Goal: Use online tool/utility: Utilize a website feature to perform a specific function

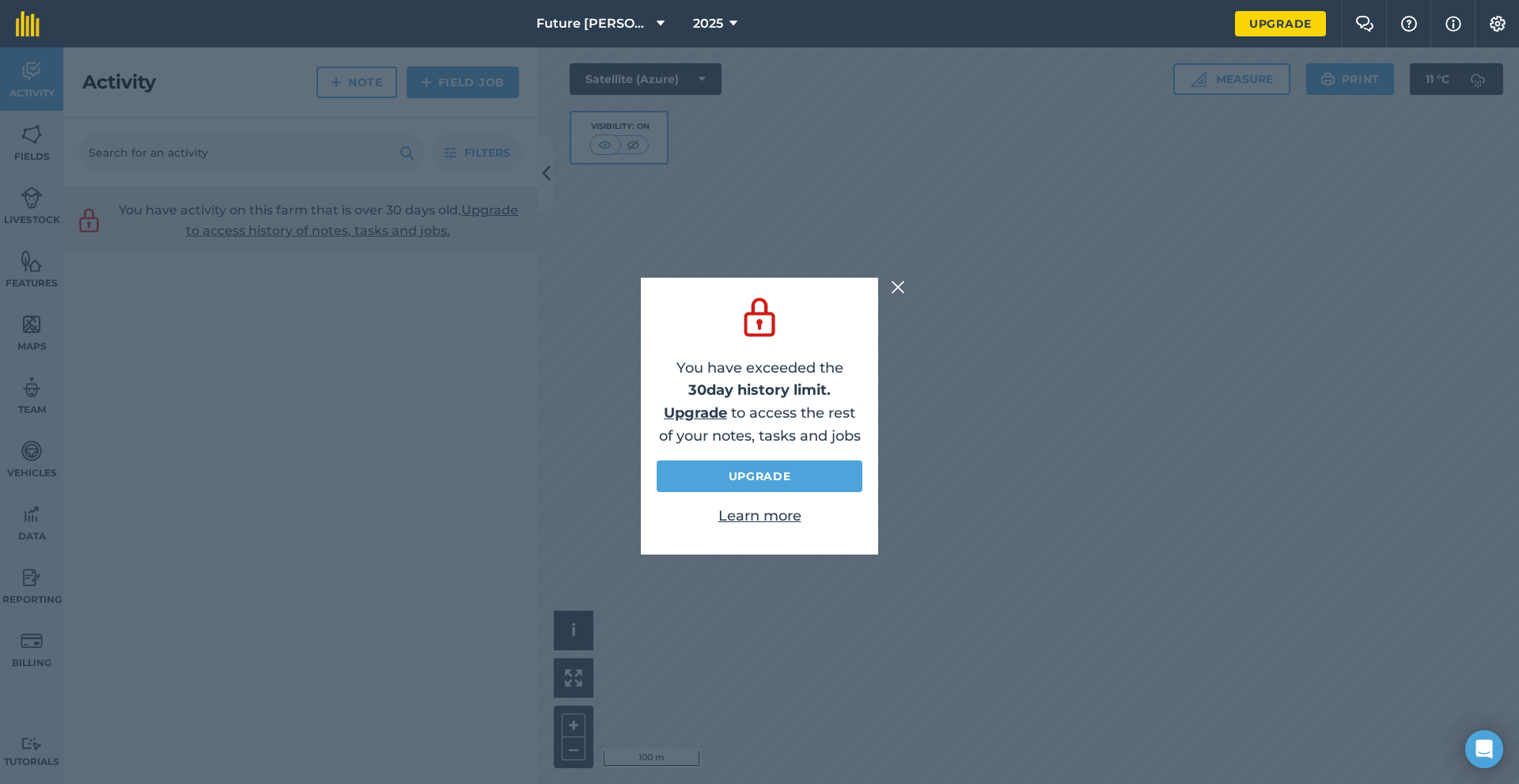
click at [890, 289] on div "You have exceeded the 30 day history limit. Upgrade to access the rest of your …" at bounding box center [759, 416] width 1519 height 736
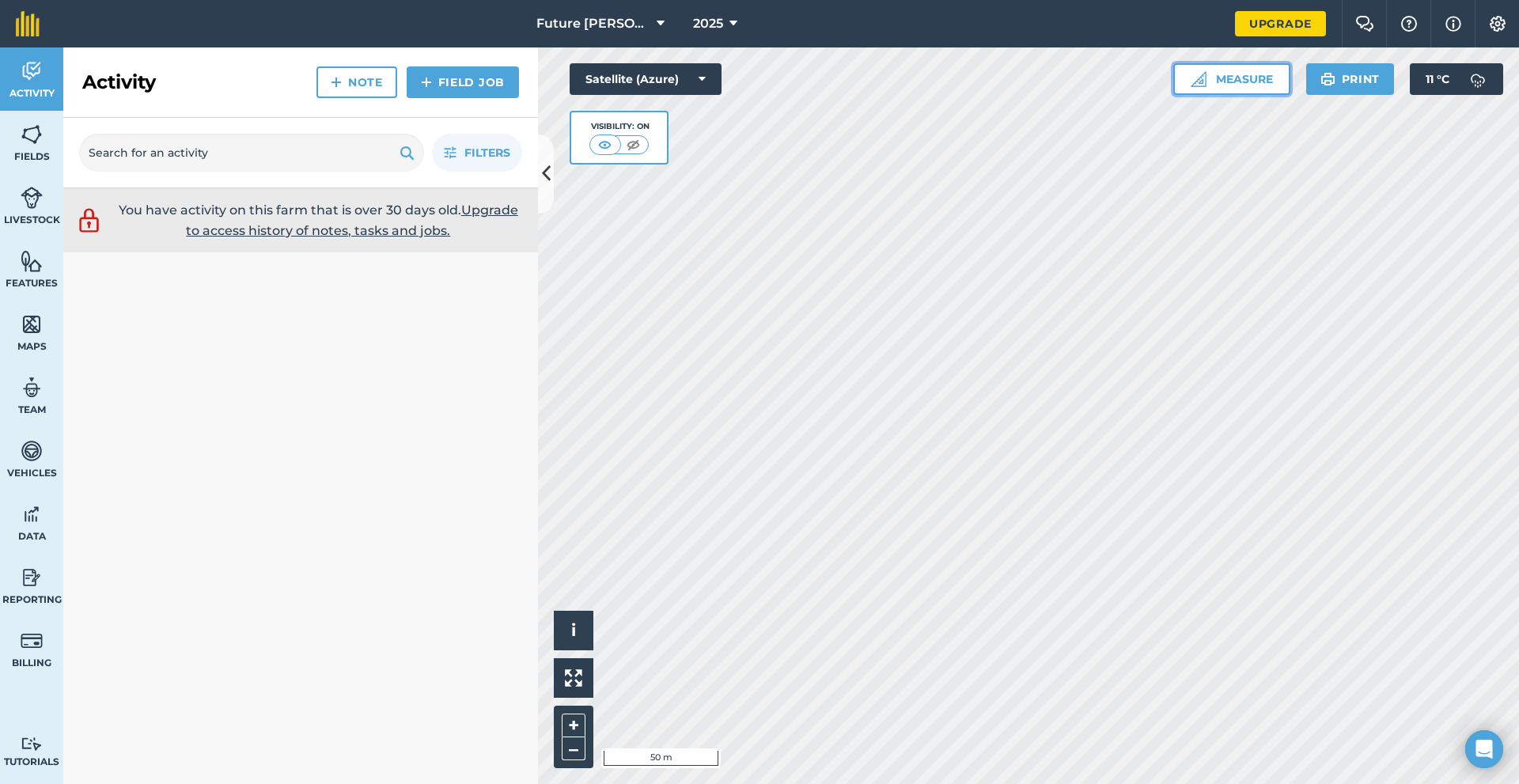
click at [1247, 83] on button "Measure" at bounding box center [1232, 78] width 117 height 32
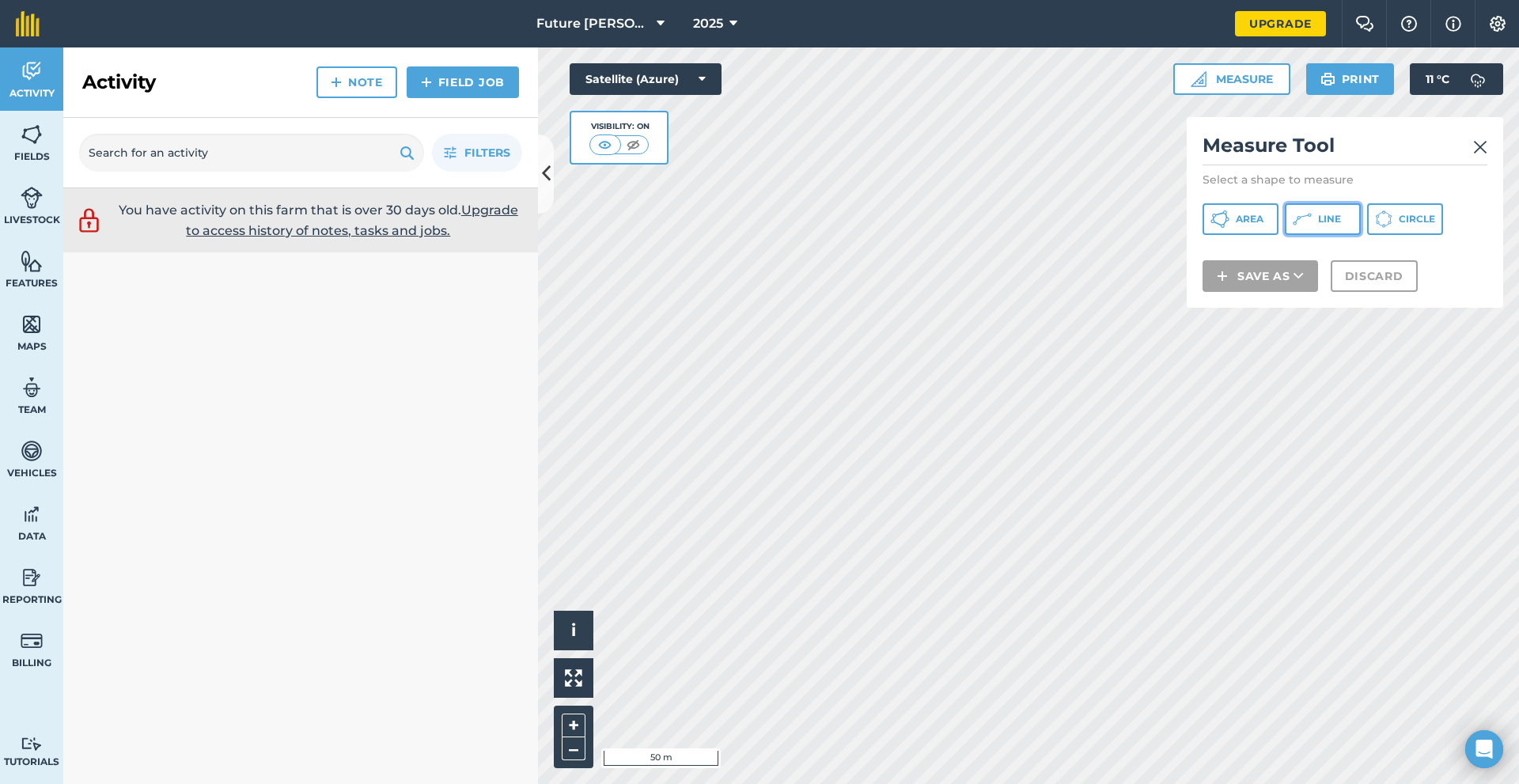
click at [1317, 219] on button "Line" at bounding box center [1322, 218] width 76 height 32
